Goal: Complete application form: Complete application form

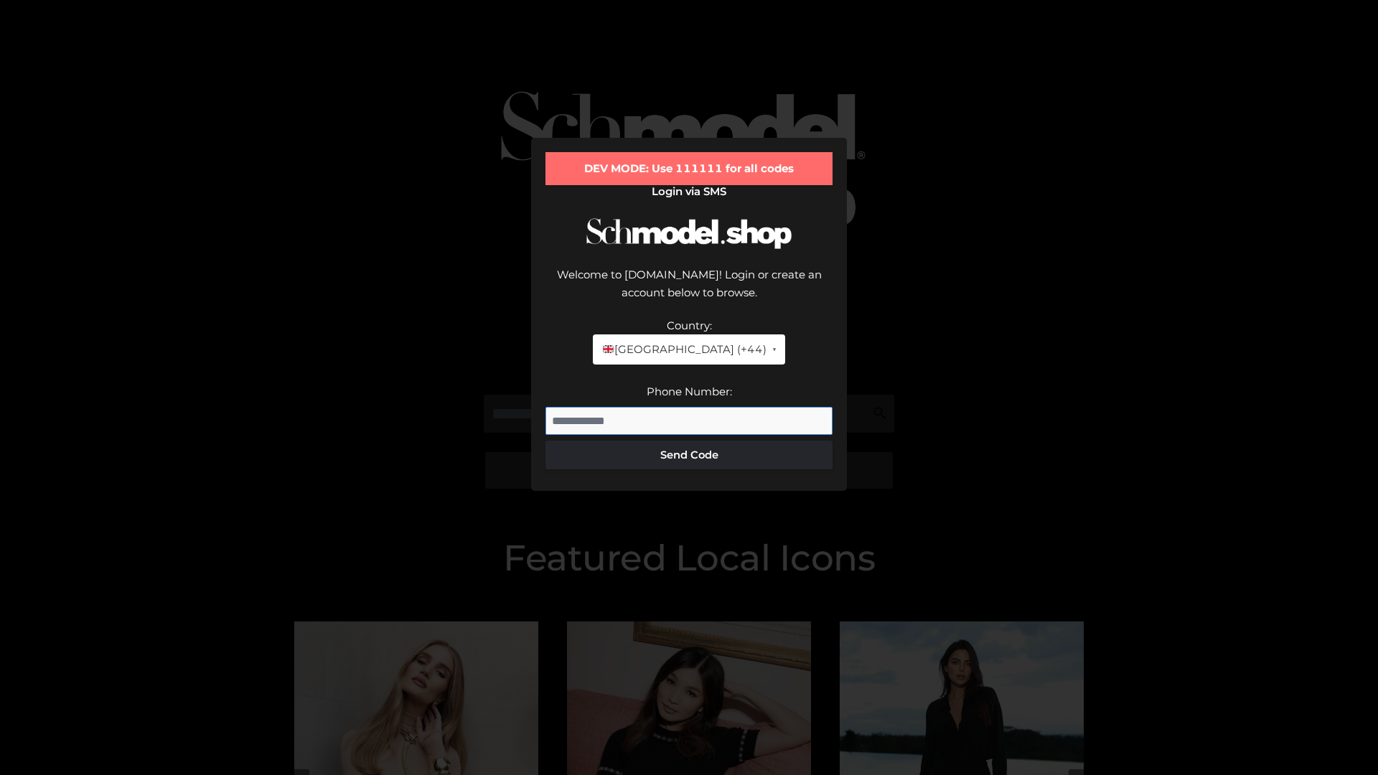
click at [689, 407] on input "Phone Number:" at bounding box center [688, 421] width 287 height 29
type input "**********"
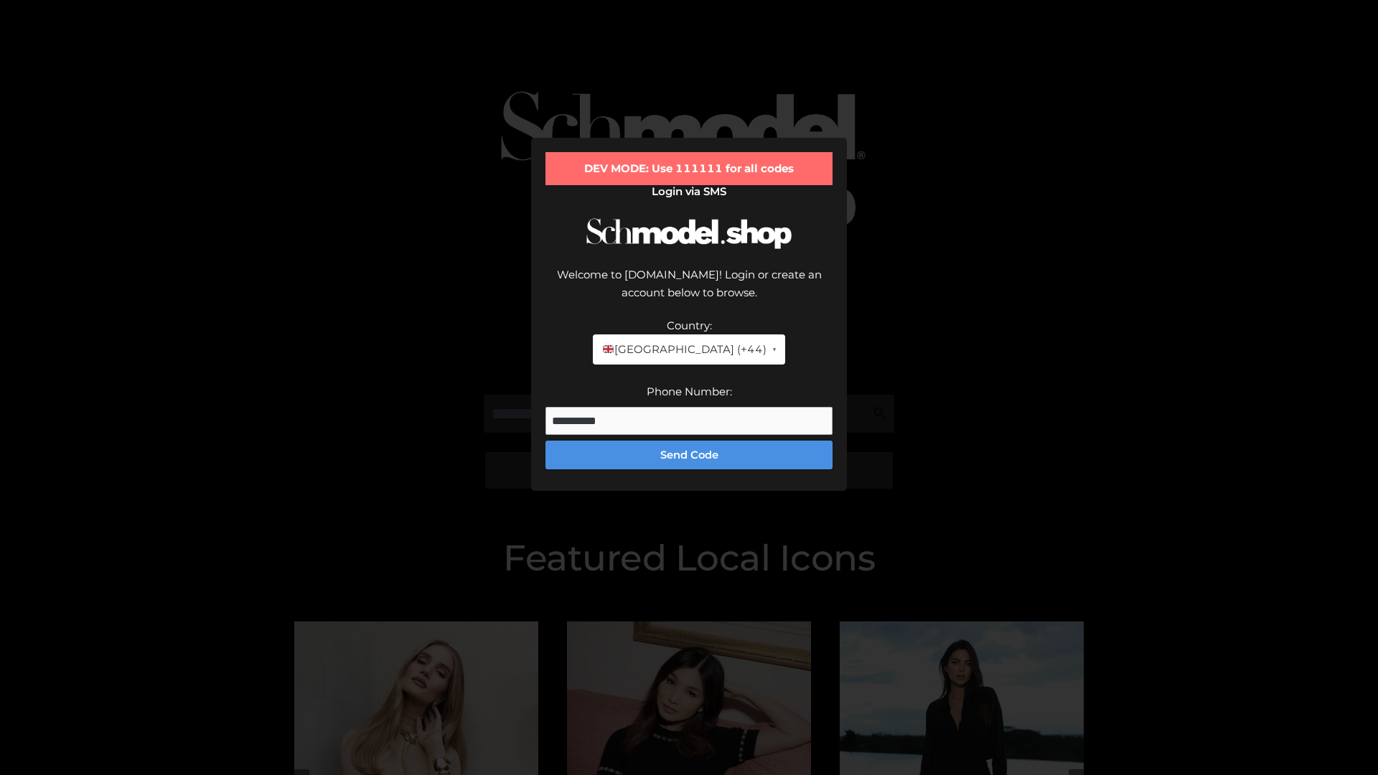
click at [689, 441] on button "Send Code" at bounding box center [688, 455] width 287 height 29
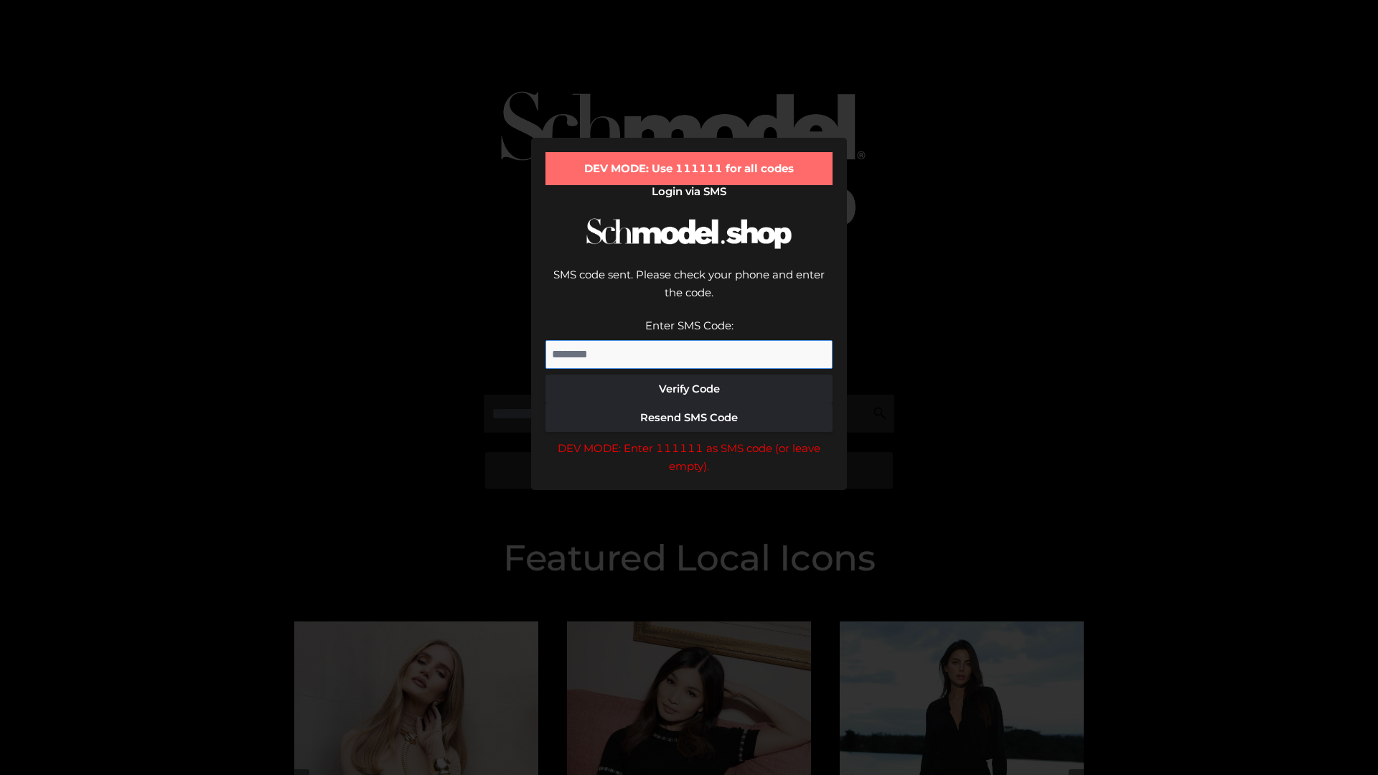
click at [689, 340] on input "Enter SMS Code:" at bounding box center [688, 354] width 287 height 29
type input "******"
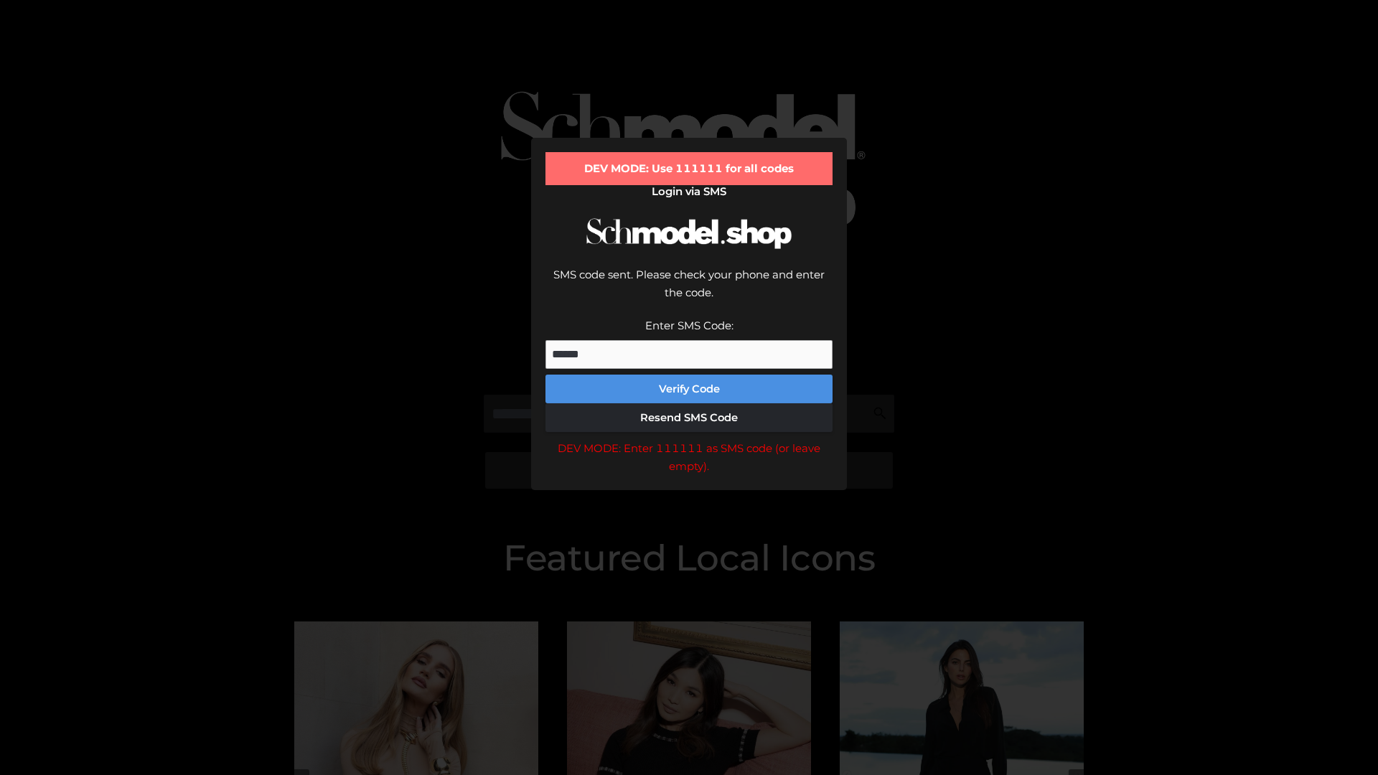
click at [689, 375] on button "Verify Code" at bounding box center [688, 389] width 287 height 29
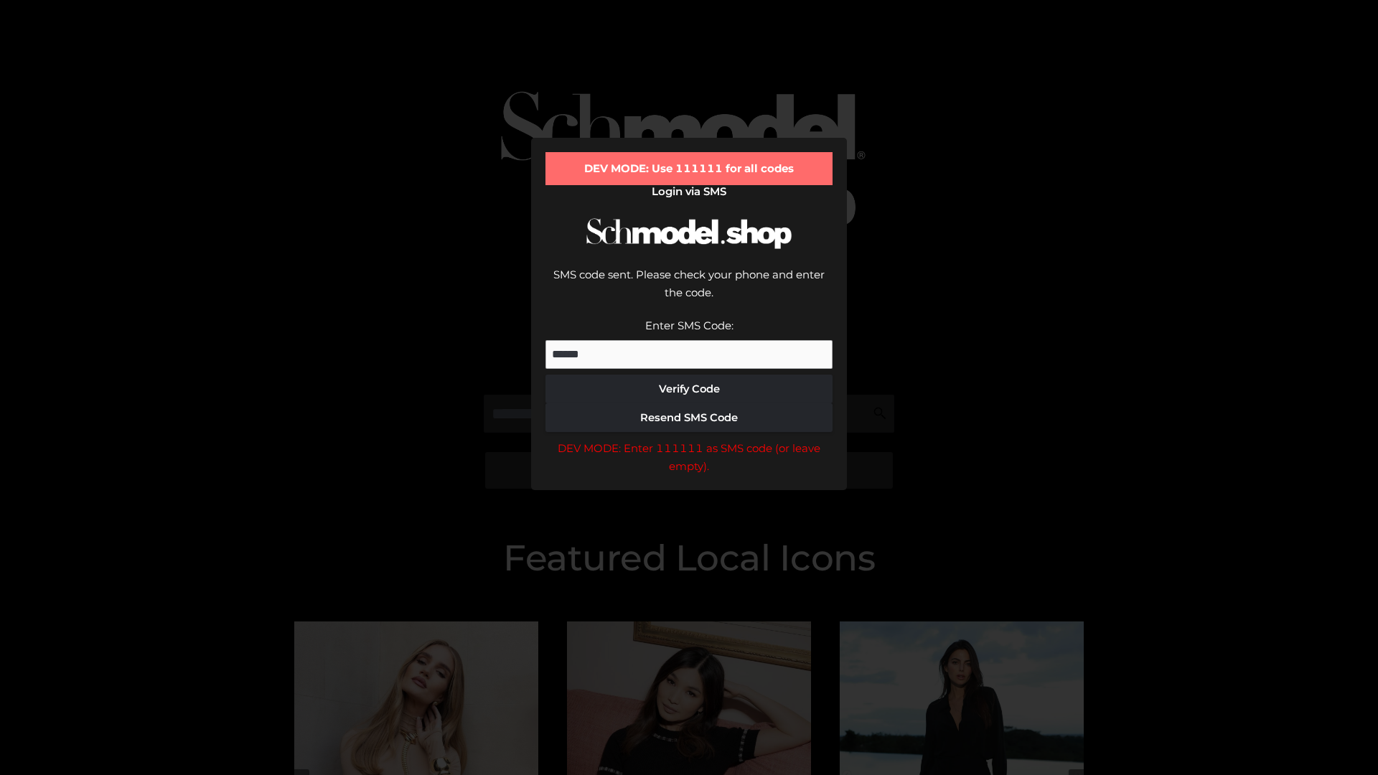
click at [689, 439] on div "DEV MODE: Enter 111111 as SMS code (or leave empty)." at bounding box center [688, 457] width 287 height 37
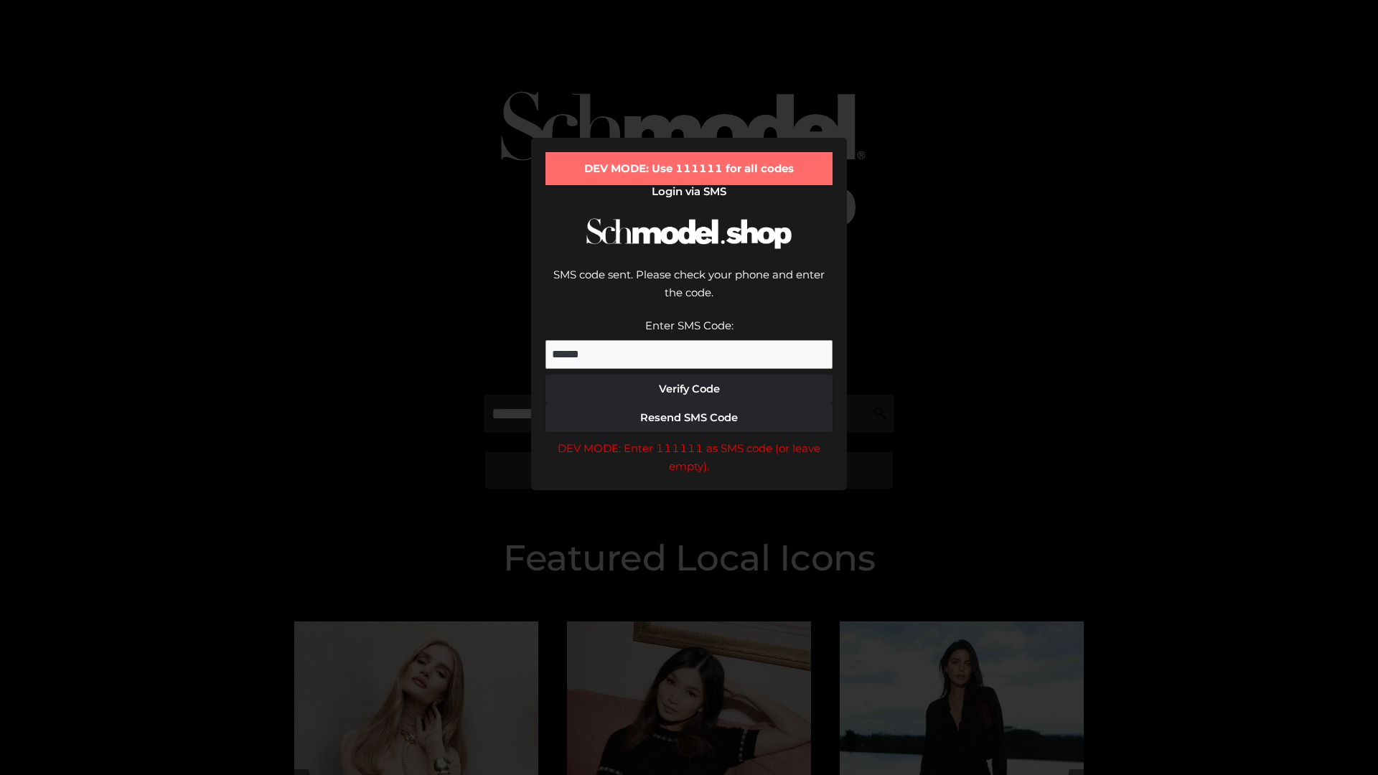
click at [689, 439] on div "DEV MODE: Enter 111111 as SMS code (or leave empty)." at bounding box center [688, 457] width 287 height 37
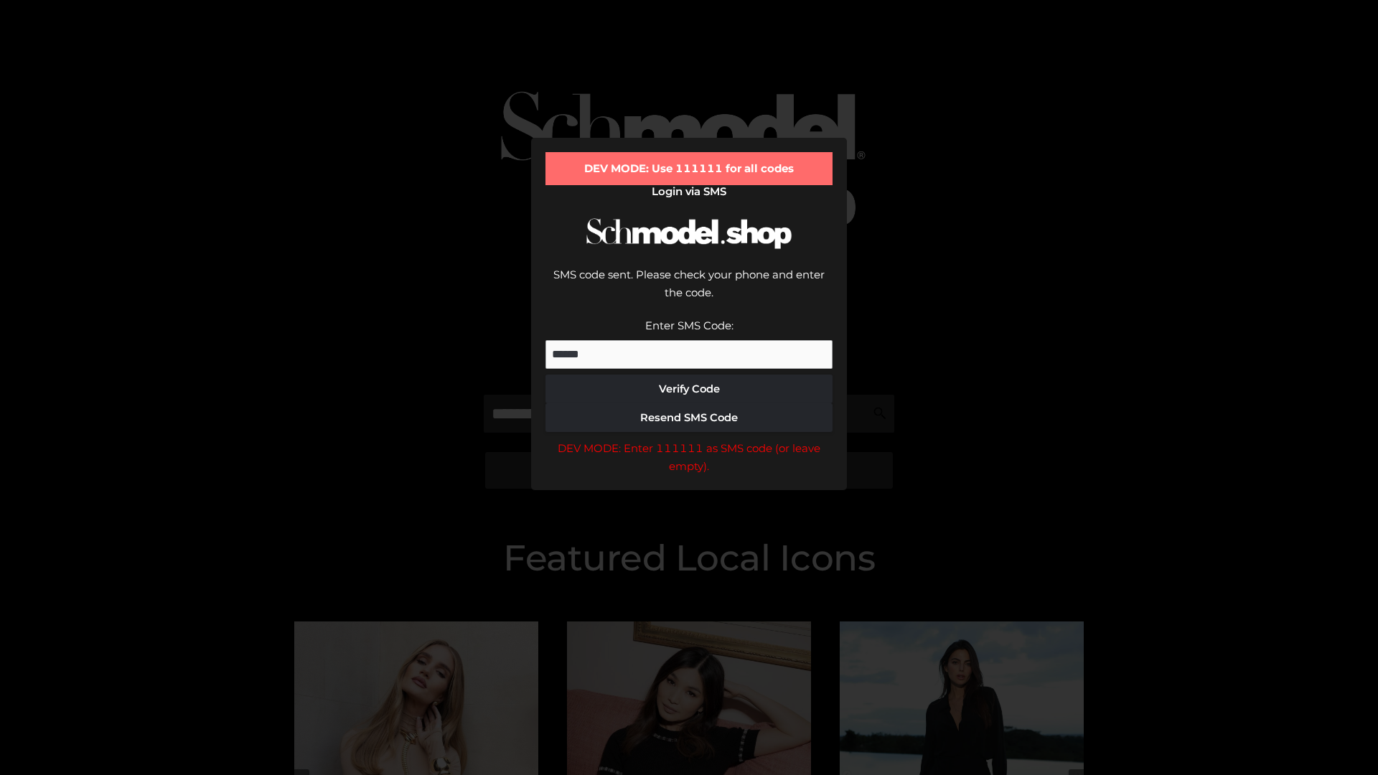
click at [689, 439] on div "DEV MODE: Enter 111111 as SMS code (or leave empty)." at bounding box center [688, 457] width 287 height 37
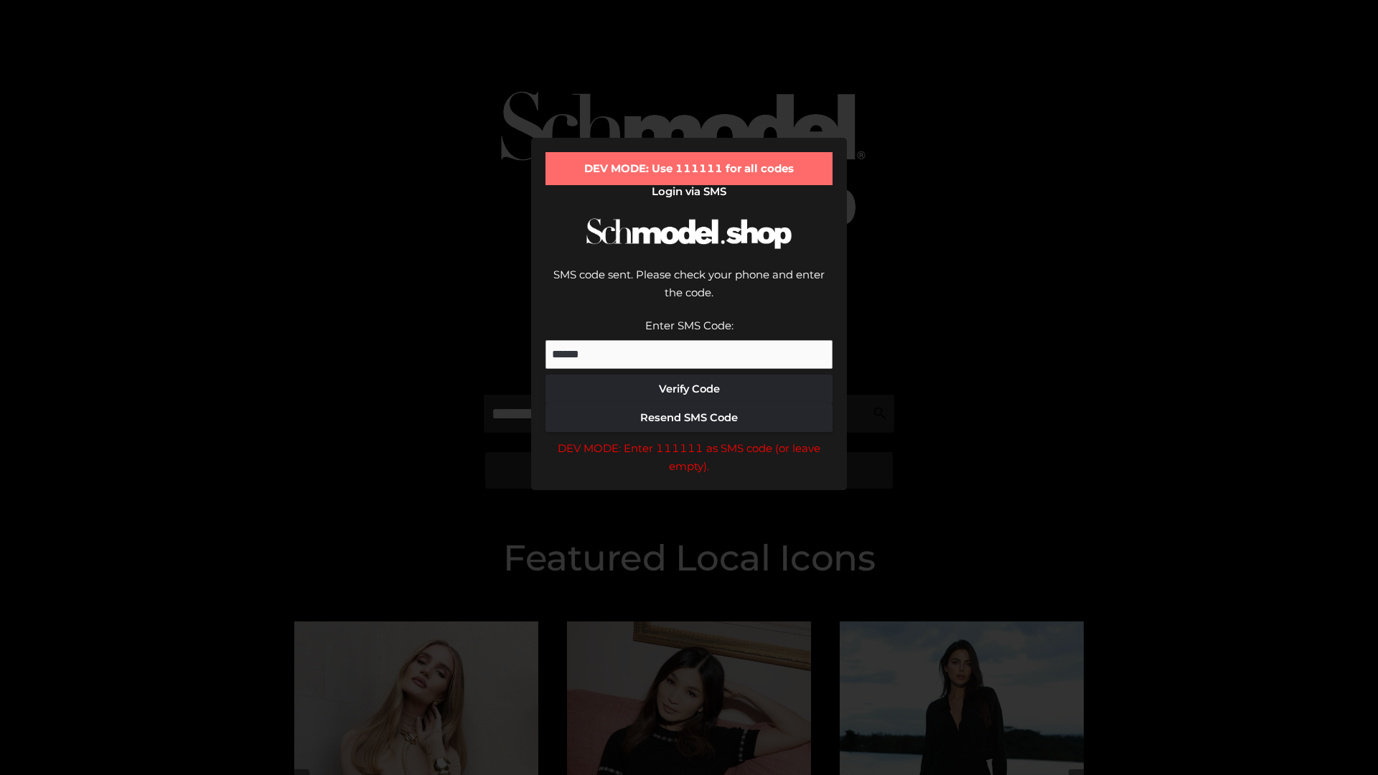
click at [689, 439] on div "DEV MODE: Enter 111111 as SMS code (or leave empty)." at bounding box center [688, 457] width 287 height 37
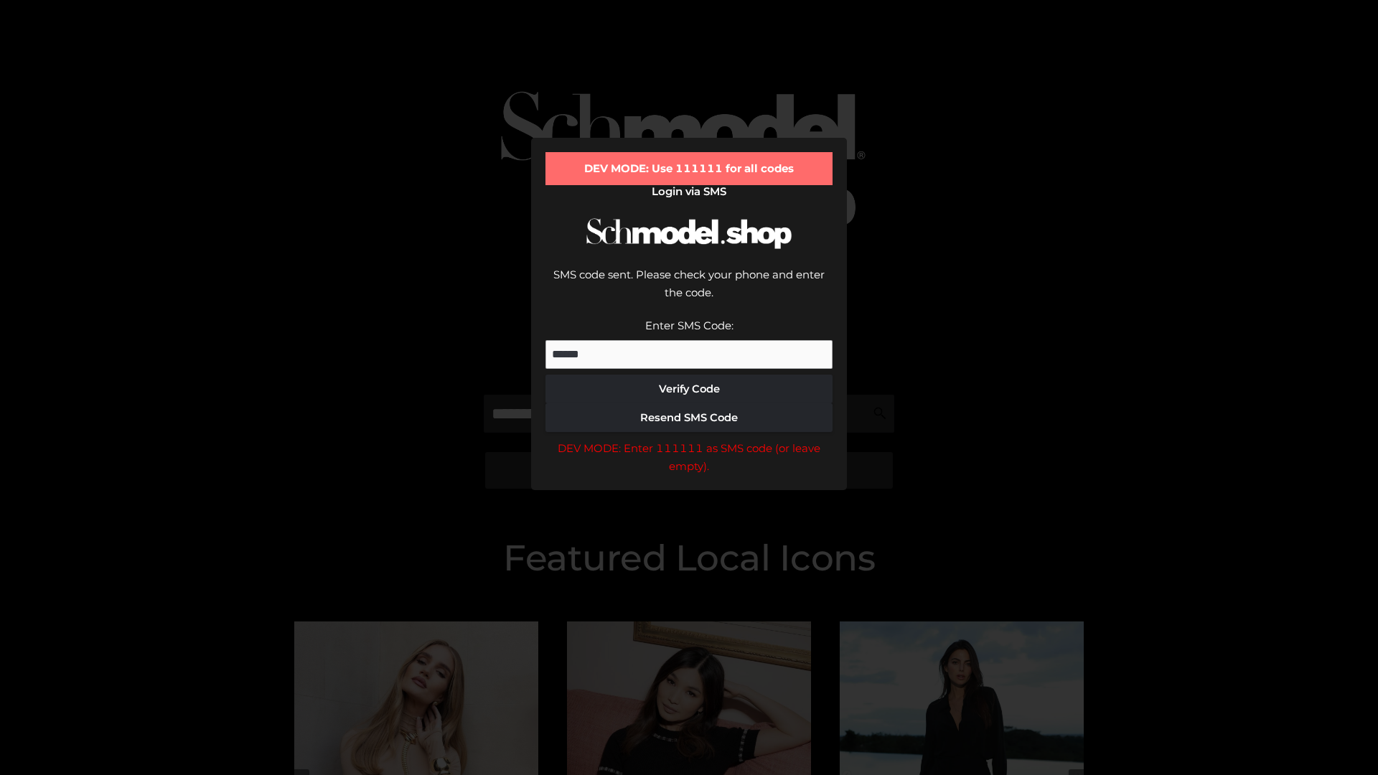
click at [689, 439] on div "DEV MODE: Enter 111111 as SMS code (or leave empty)." at bounding box center [688, 457] width 287 height 37
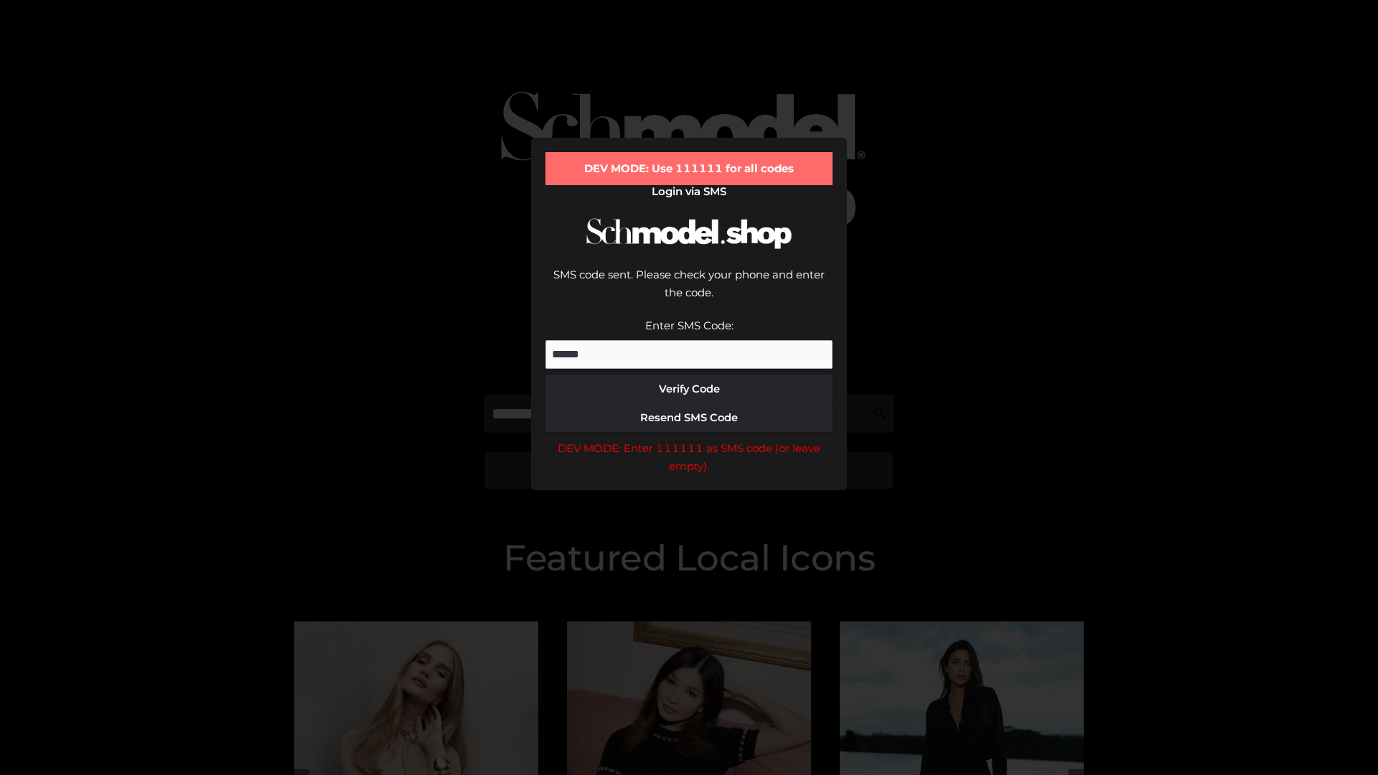
click at [689, 439] on div "DEV MODE: Enter 111111 as SMS code (or leave empty)." at bounding box center [688, 457] width 287 height 37
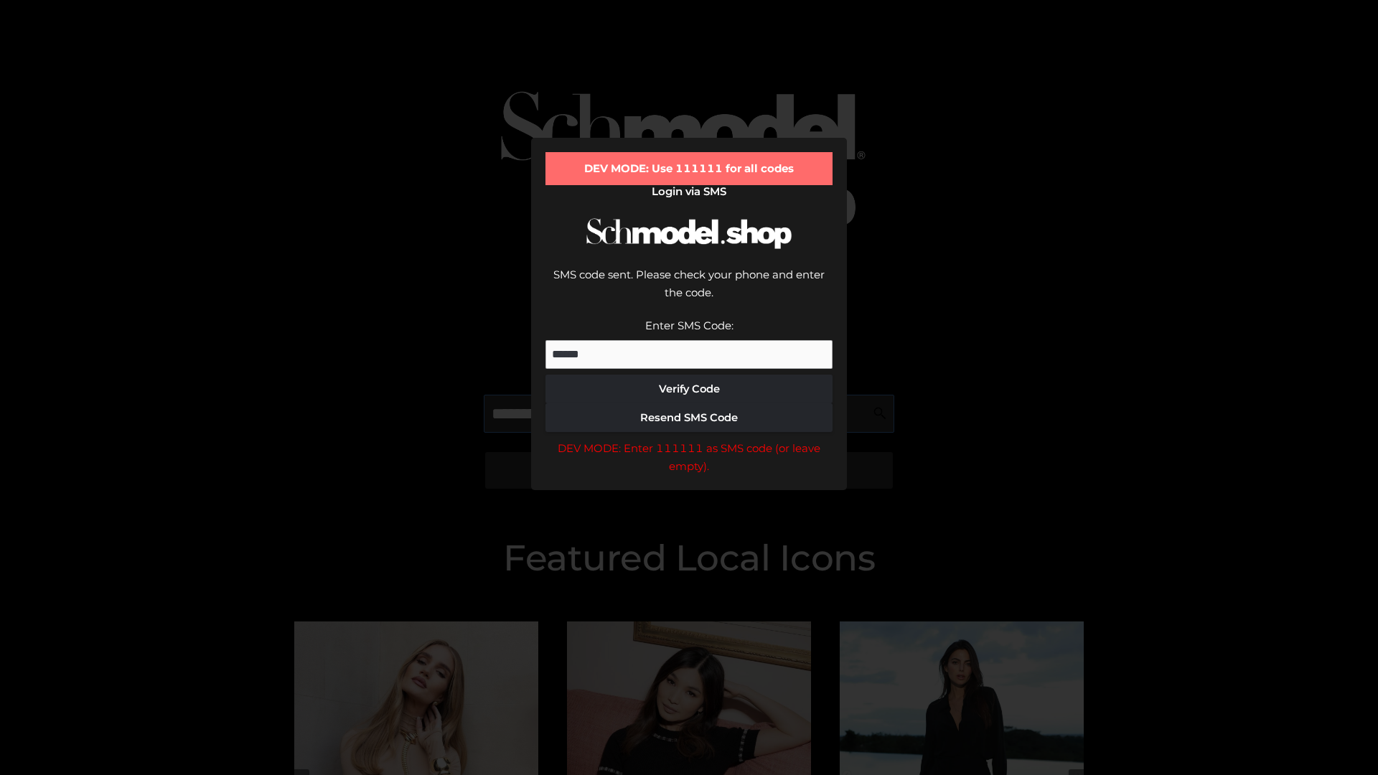
scroll to position [0, 74]
click at [689, 439] on div "DEV MODE: Enter 111111 as SMS code (or leave empty)." at bounding box center [688, 457] width 287 height 37
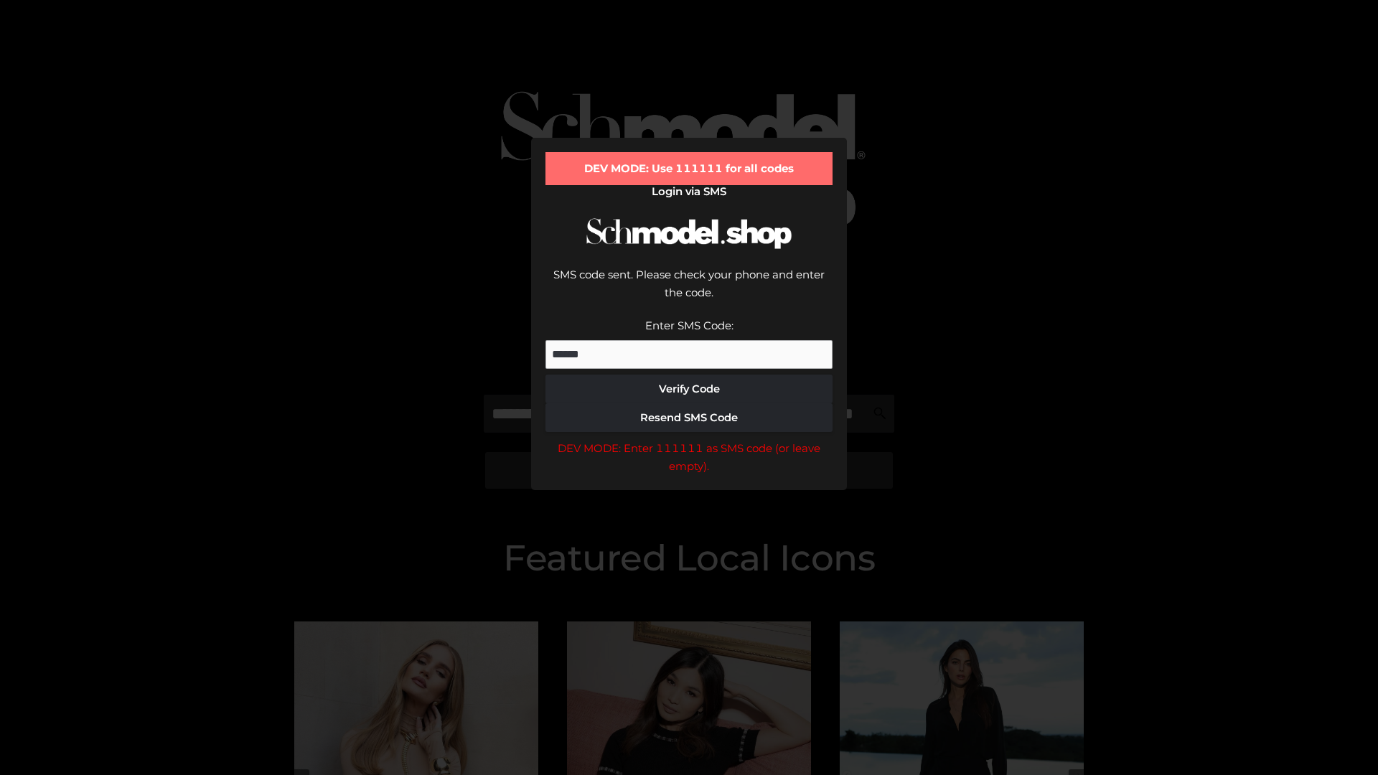
click at [689, 439] on div "DEV MODE: Enter 111111 as SMS code (or leave empty)." at bounding box center [688, 457] width 287 height 37
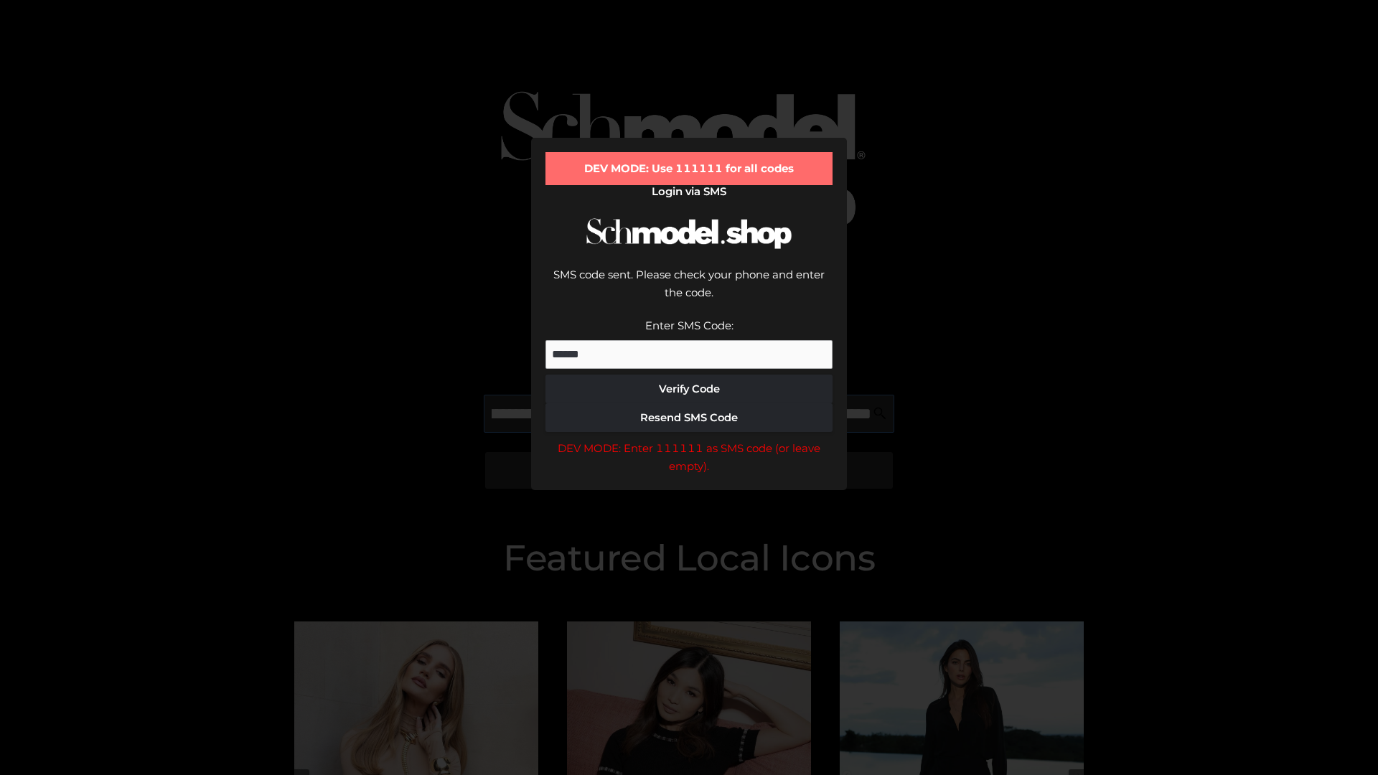
scroll to position [0, 156]
click at [689, 439] on div "DEV MODE: Enter 111111 as SMS code (or leave empty)." at bounding box center [688, 457] width 287 height 37
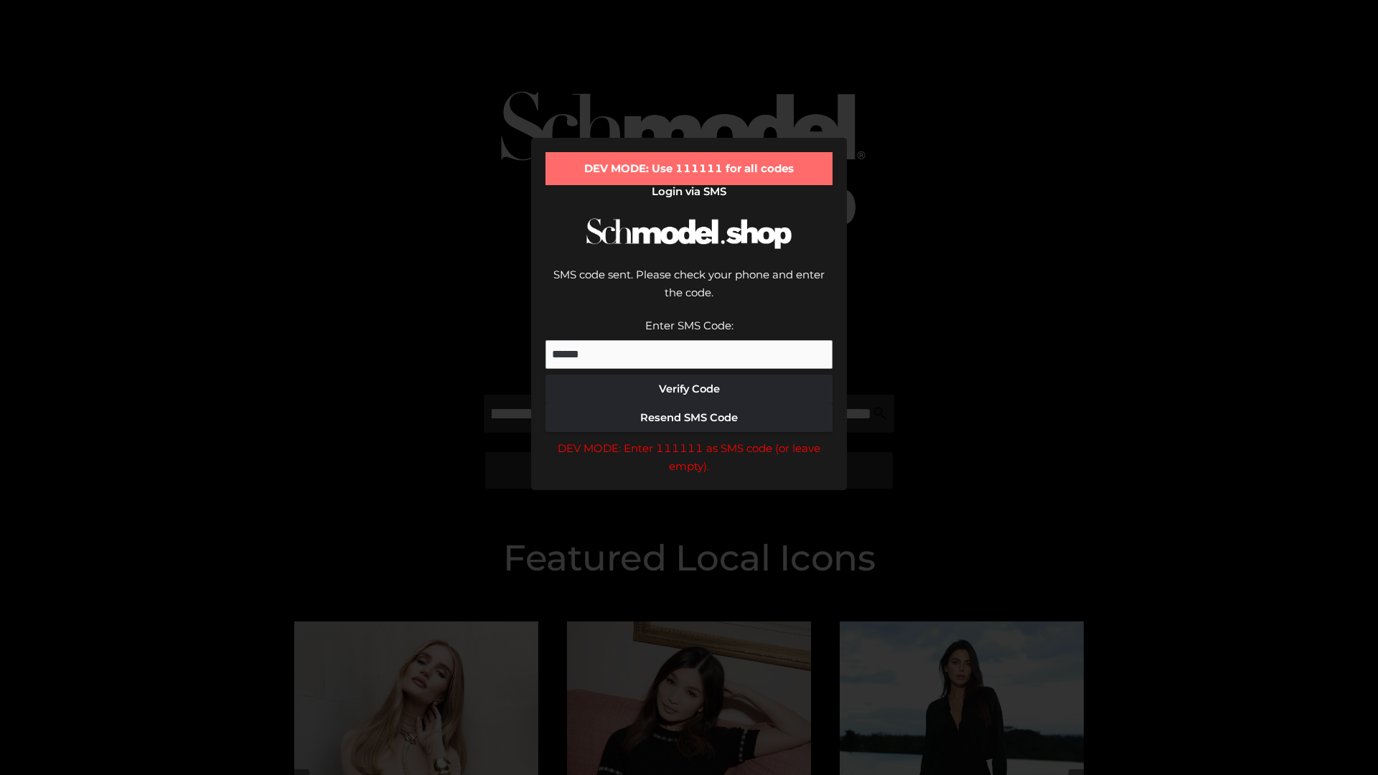
click at [689, 439] on div "DEV MODE: Enter 111111 as SMS code (or leave empty)." at bounding box center [688, 457] width 287 height 37
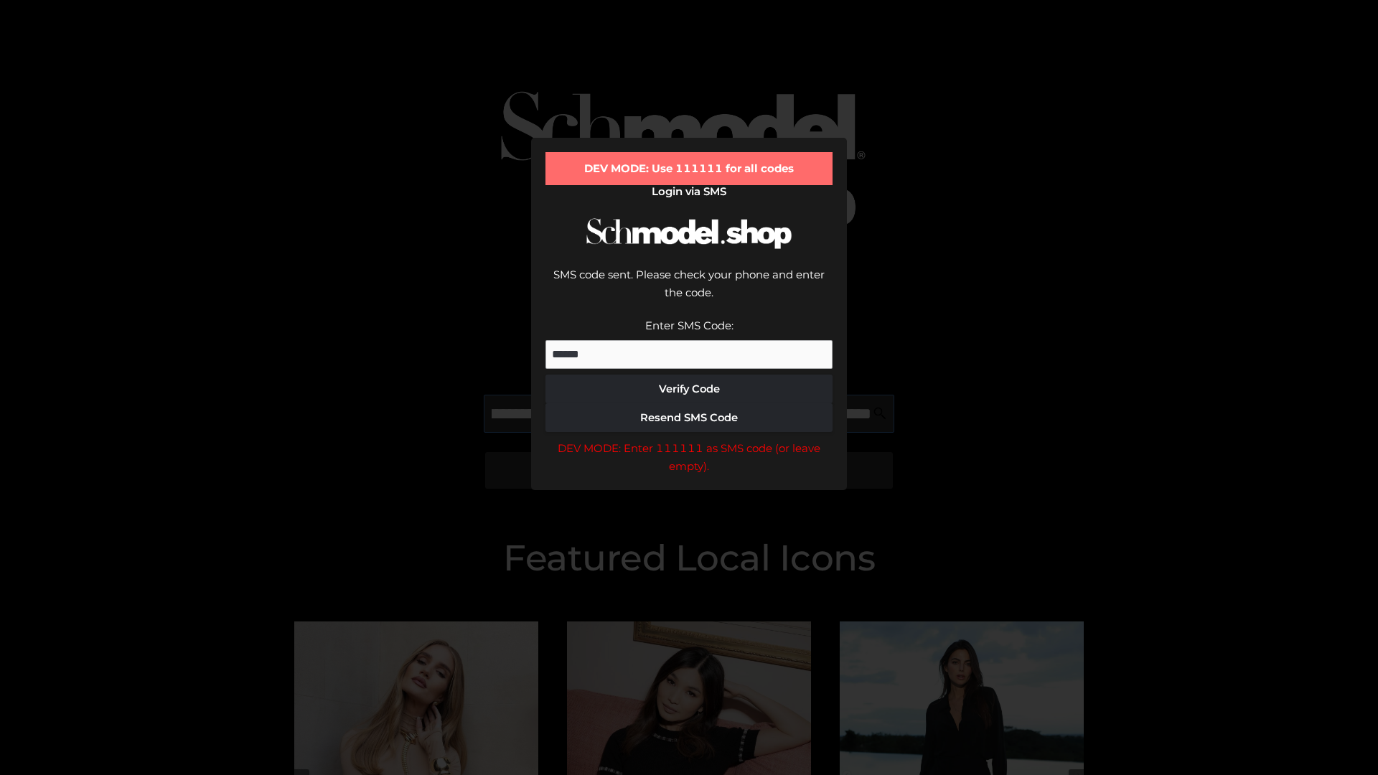
scroll to position [0, 243]
click at [689, 439] on div "DEV MODE: Enter 111111 as SMS code (or leave empty)." at bounding box center [688, 457] width 287 height 37
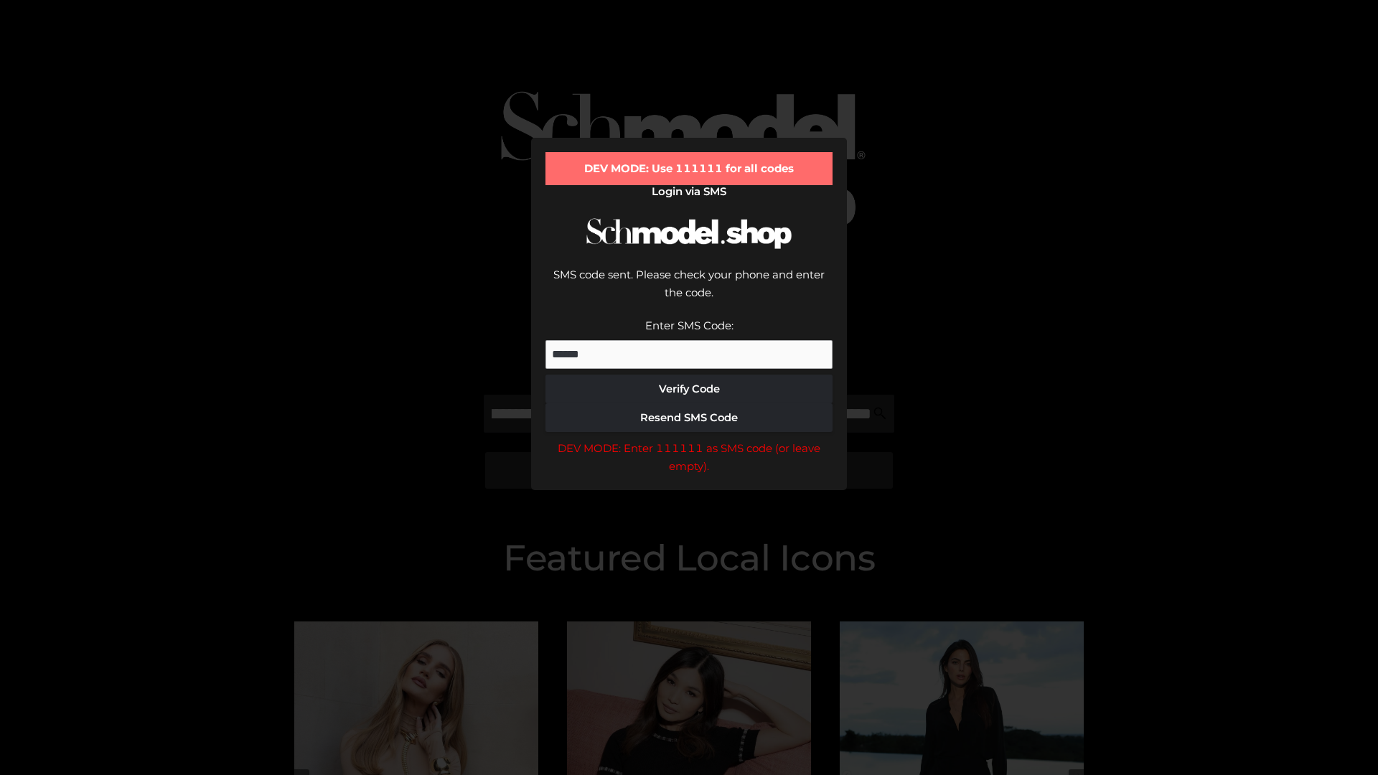
click at [689, 439] on div "DEV MODE: Enter 111111 as SMS code (or leave empty)." at bounding box center [688, 457] width 287 height 37
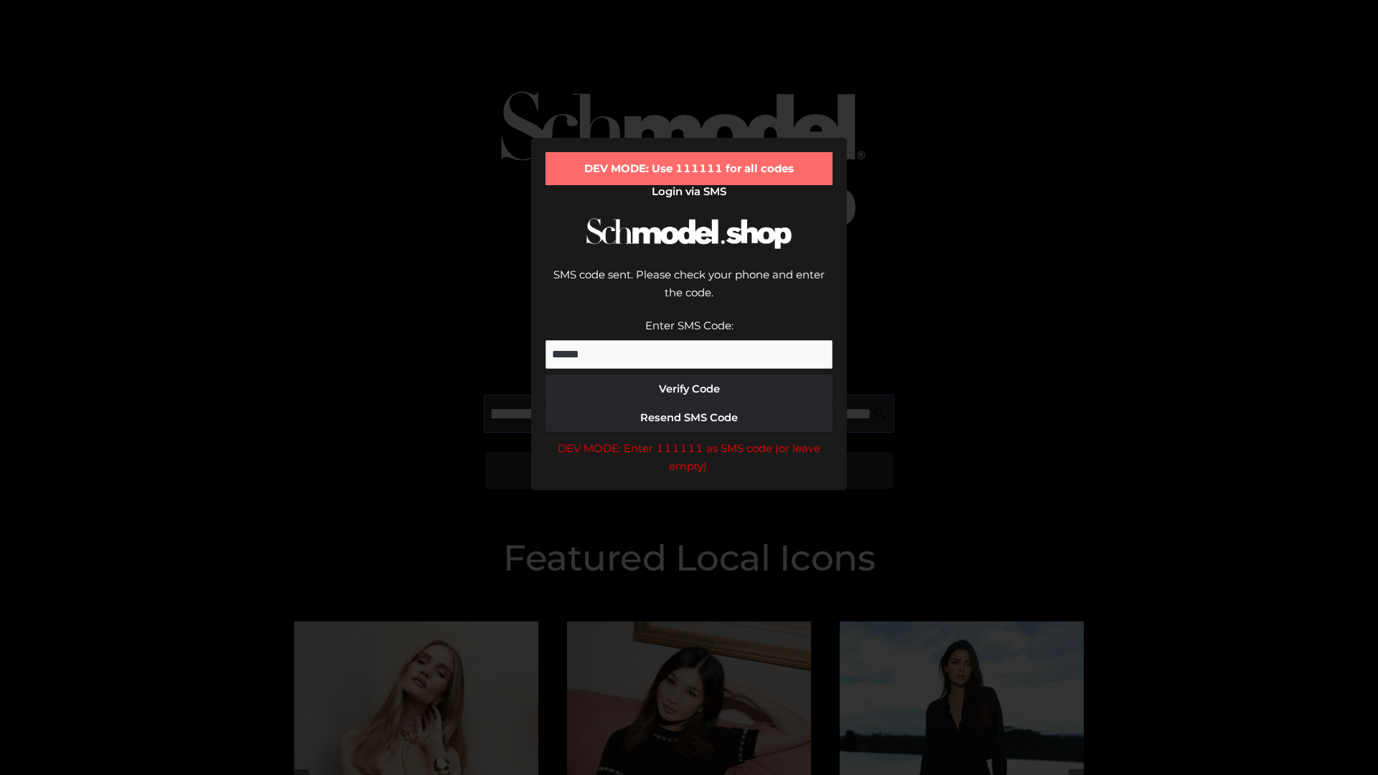
scroll to position [0, 334]
click at [689, 439] on div "DEV MODE: Enter 111111 as SMS code (or leave empty)." at bounding box center [688, 457] width 287 height 37
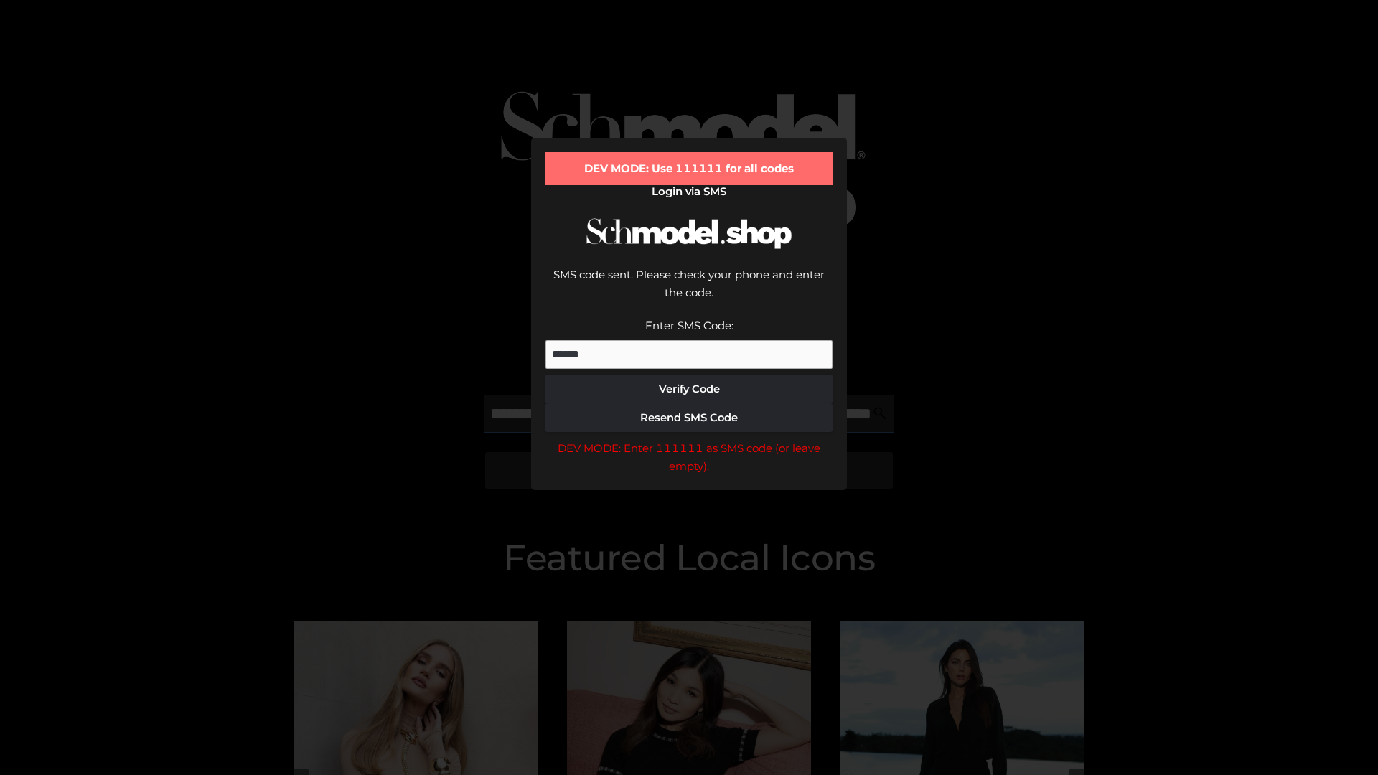
type input "**********"
